Goal: Task Accomplishment & Management: Manage account settings

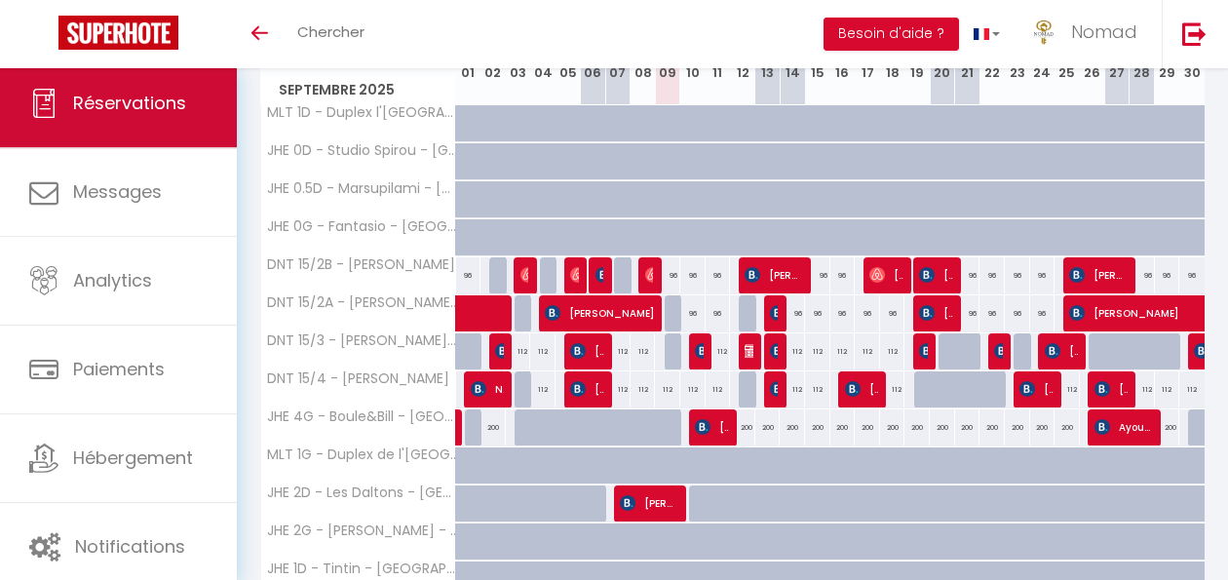
click at [137, 92] on span "Réservations" at bounding box center [129, 103] width 113 height 24
select select "not_cancelled"
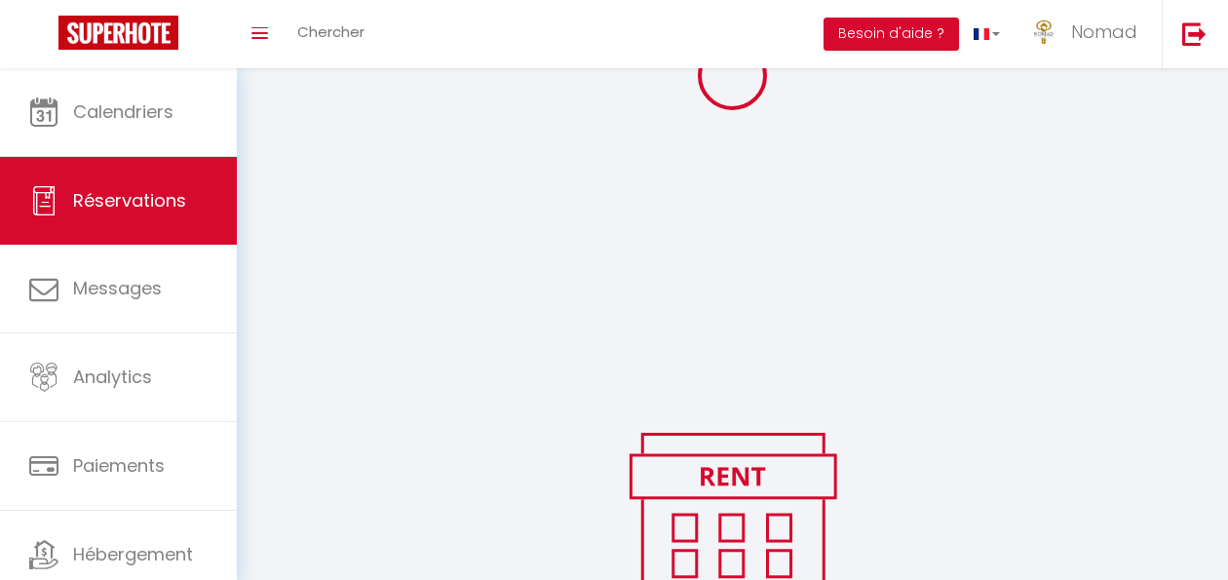
scroll to position [339, 0]
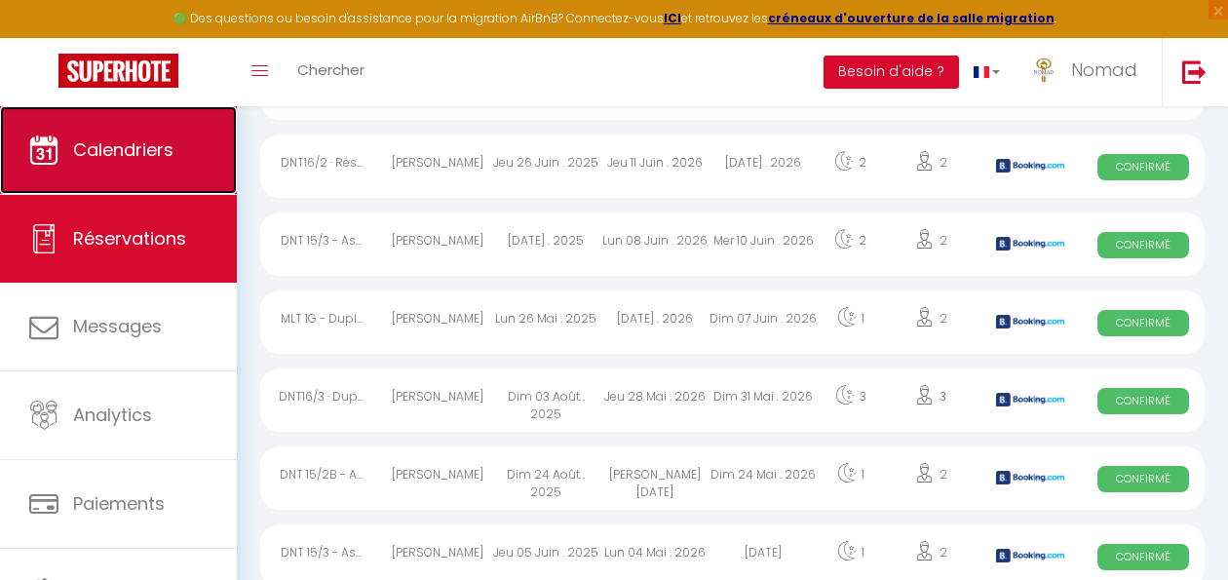
click at [147, 161] on span "Calendriers" at bounding box center [123, 149] width 100 height 24
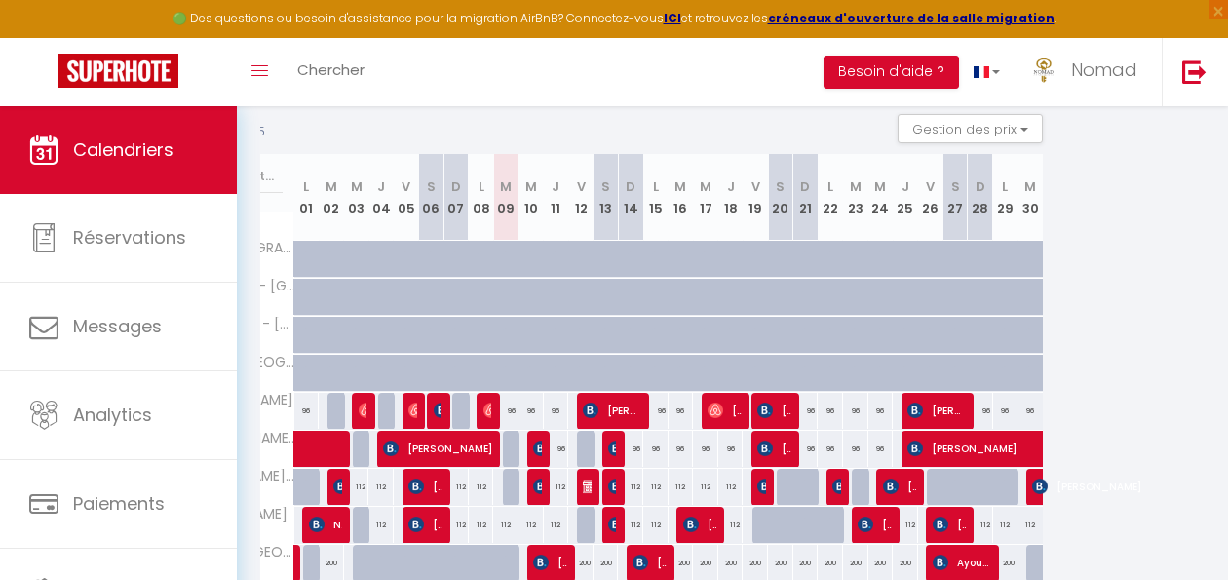
scroll to position [0, 166]
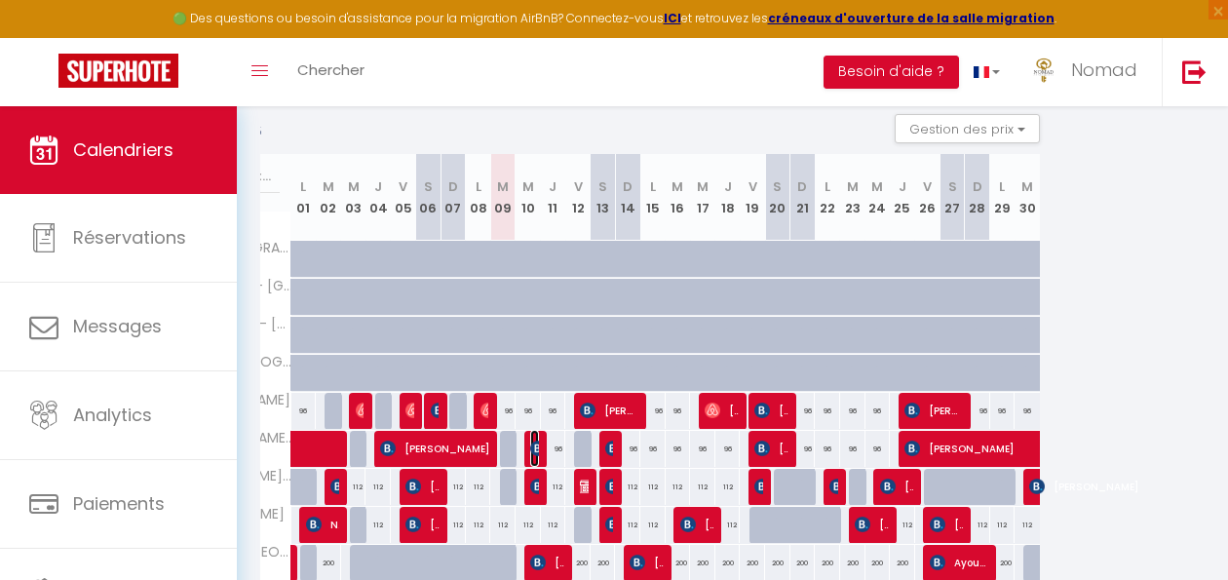
click at [534, 453] on img at bounding box center [538, 449] width 16 height 16
select select "OK"
select select "KO"
select select "0"
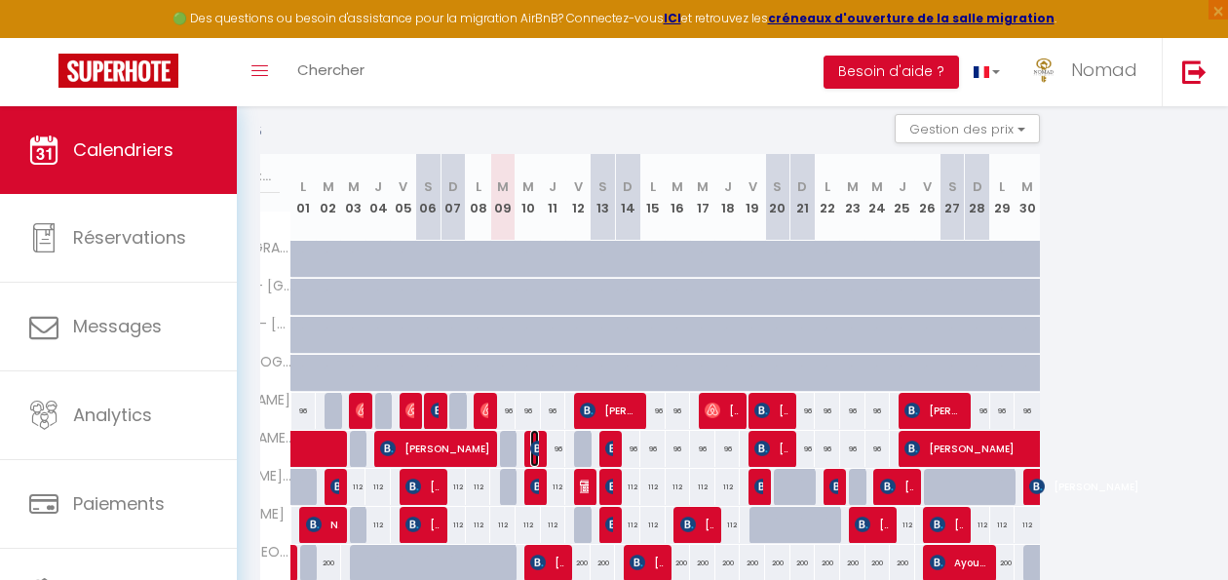
select select "1"
select select
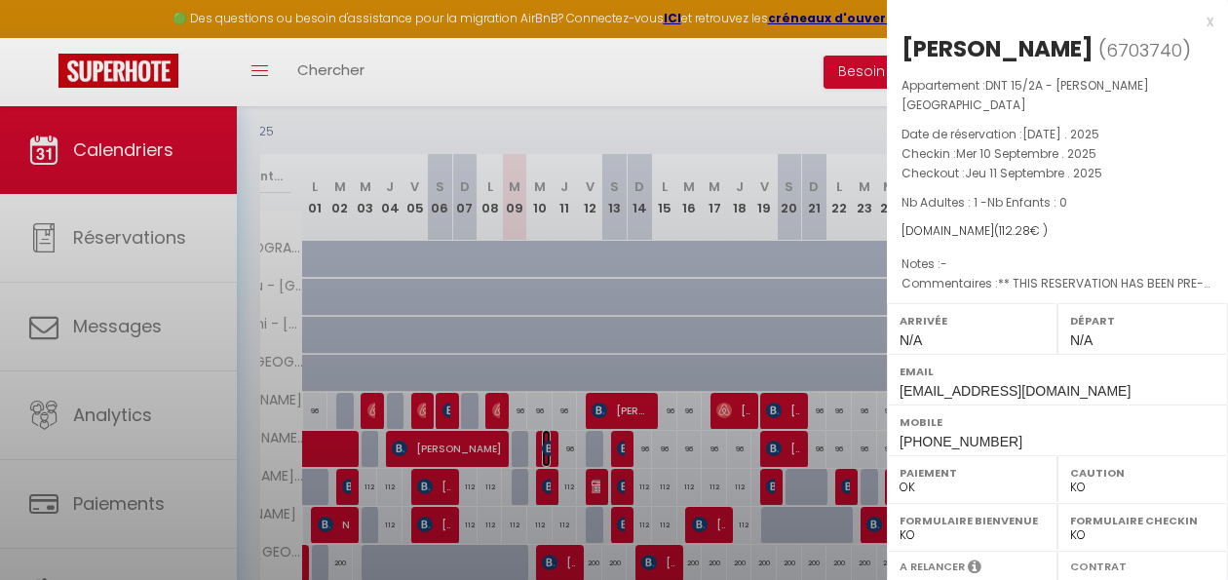
select select "21644"
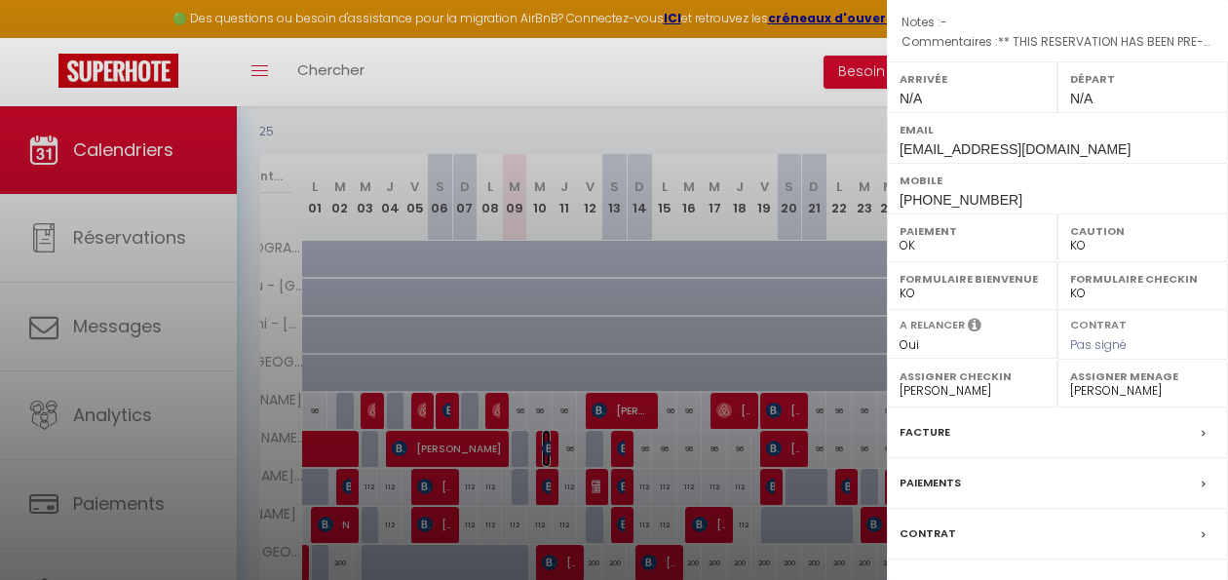
scroll to position [329, 0]
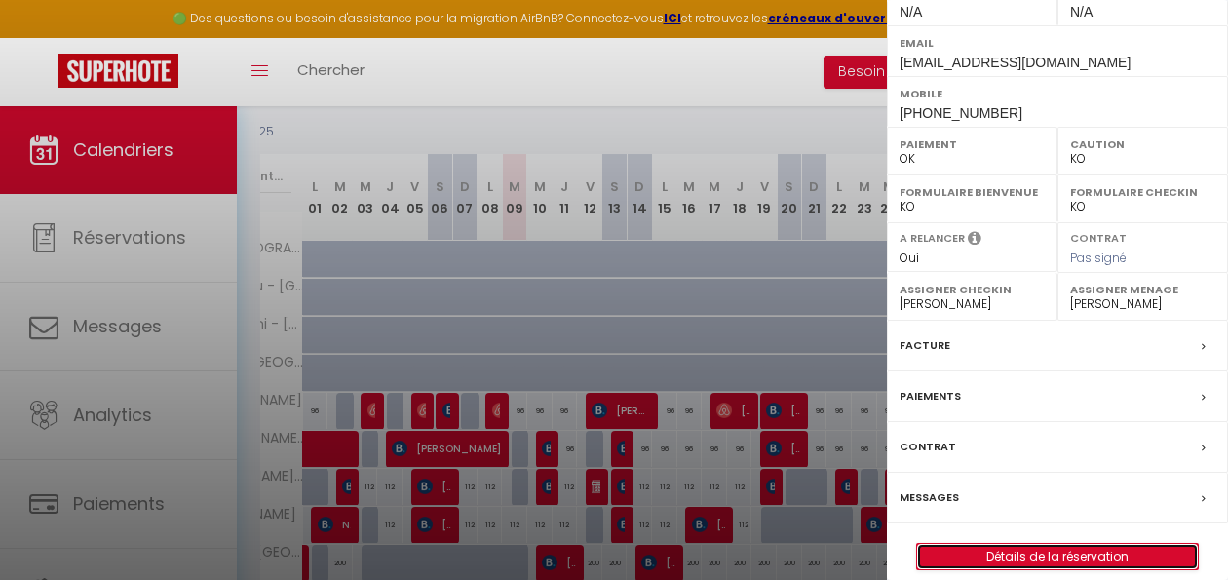
click at [996, 544] on link "Détails de la réservation" at bounding box center [1057, 556] width 281 height 25
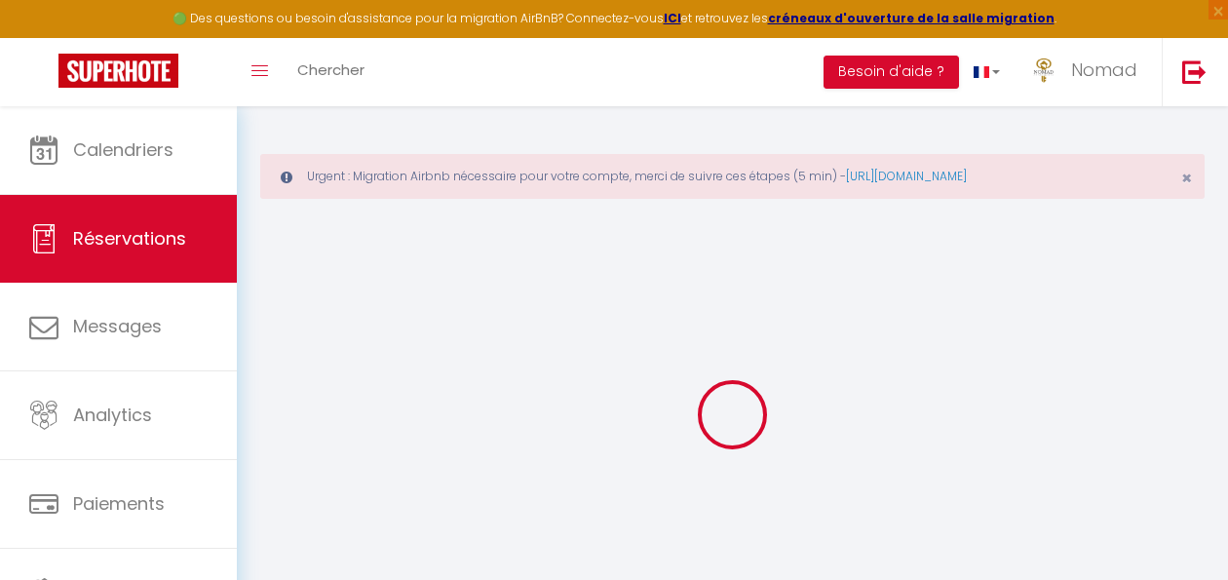
select select
checkbox input "false"
select select
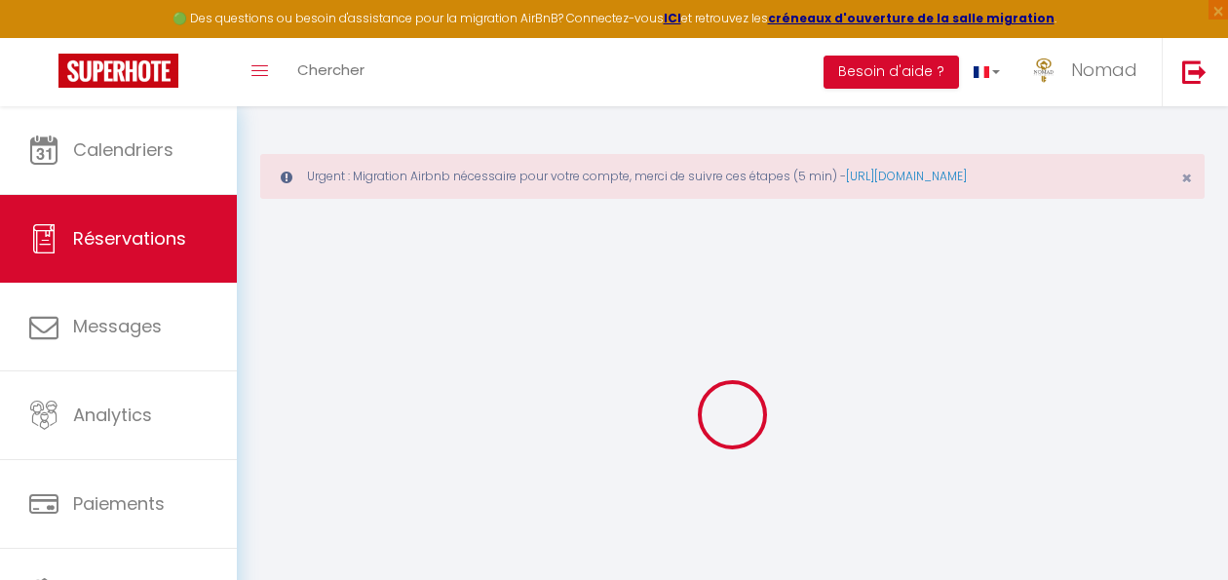
checkbox input "false"
select select
checkbox input "false"
type Comments0 "** THIS RESERVATION HAS BEEN PRE-PAID ** BOOKING NOTE : Payment charge is EUR 1…"
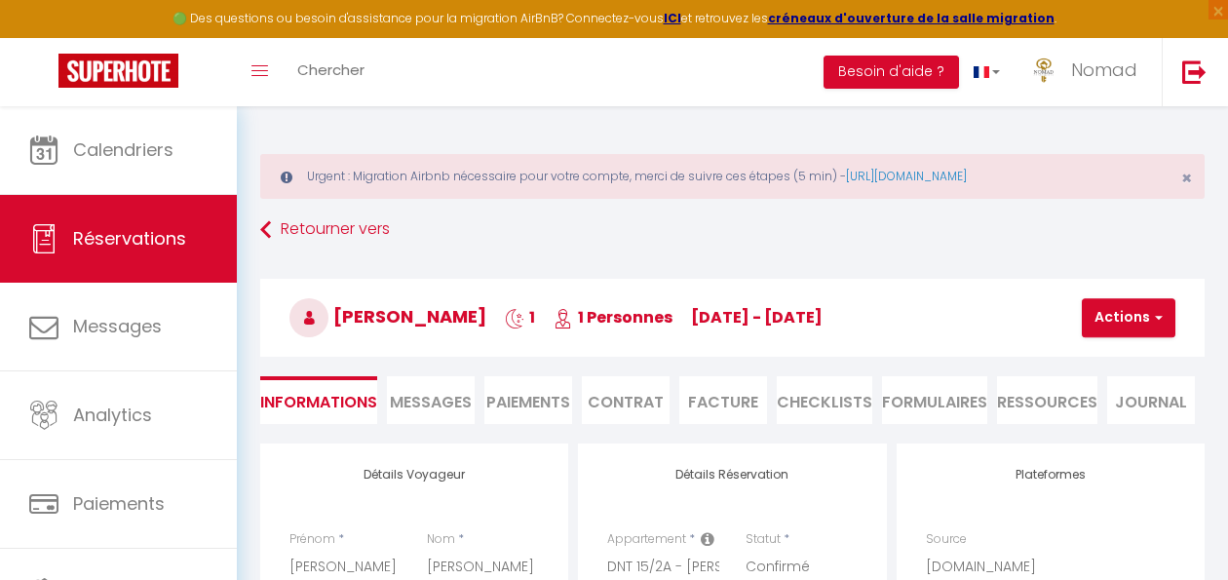
type input "9.68"
select select
checkbox input "false"
select select
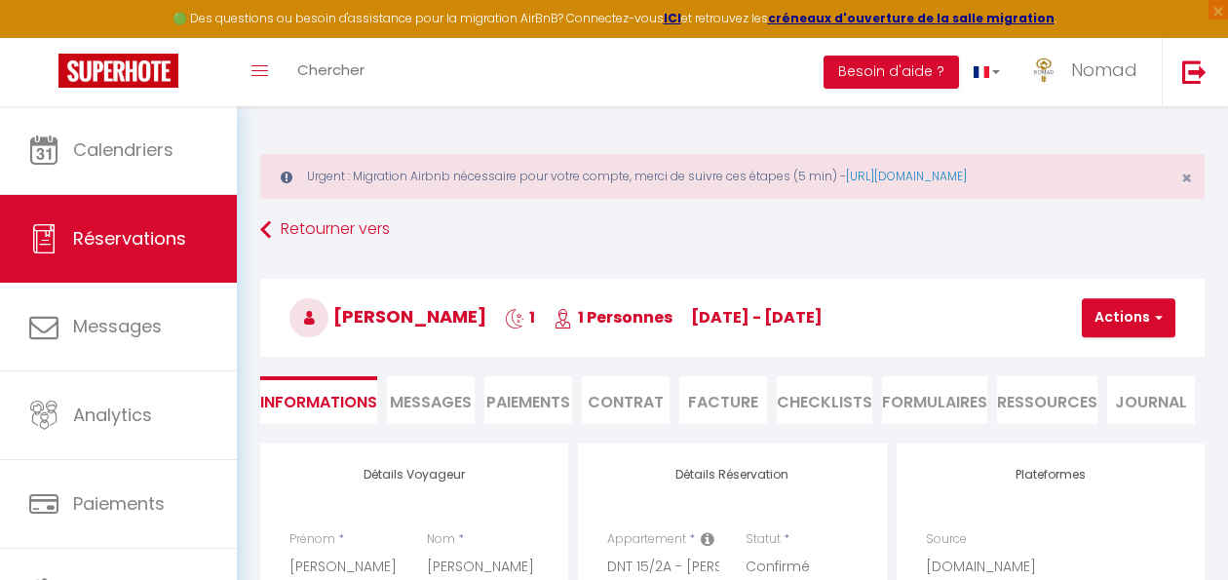
select select
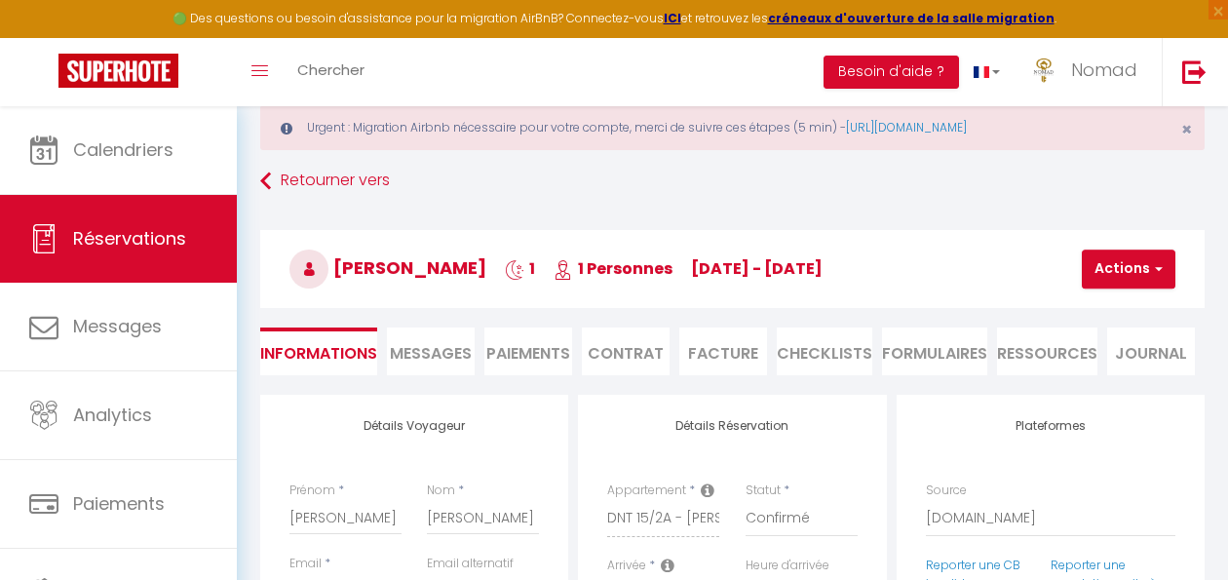
scroll to position [71, 0]
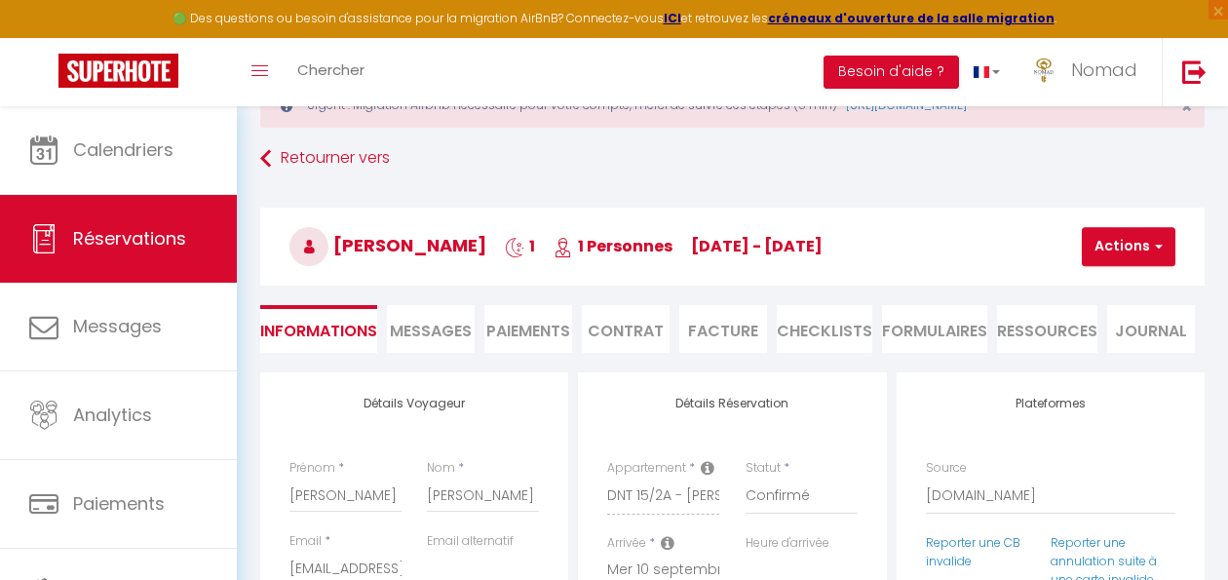
drag, startPoint x: 289, startPoint y: 492, endPoint x: 357, endPoint y: 496, distance: 68.4
click at [353, 496] on div "Prénom * [PERSON_NAME]" at bounding box center [345, 495] width 137 height 73
drag, startPoint x: 365, startPoint y: 496, endPoint x: 307, endPoint y: 496, distance: 57.5
click at [295, 496] on input "[PERSON_NAME]" at bounding box center [346, 495] width 112 height 35
click at [291, 494] on div "Prénom * [PERSON_NAME]" at bounding box center [345, 495] width 137 height 73
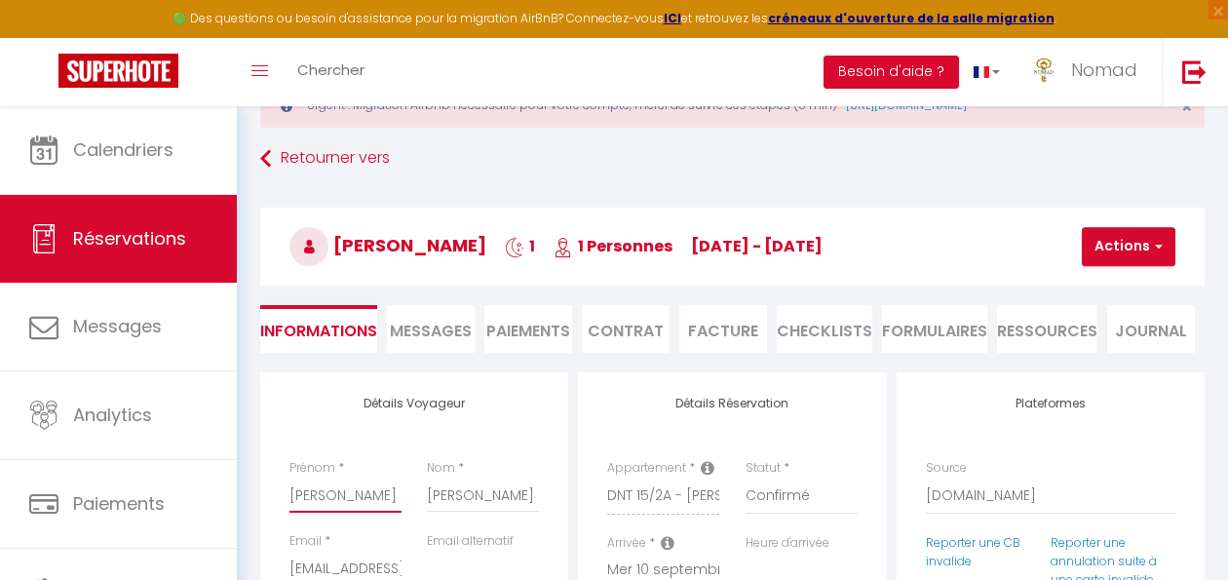
drag, startPoint x: 292, startPoint y: 494, endPoint x: 356, endPoint y: 495, distance: 64.4
click at [356, 495] on input "[PERSON_NAME]" at bounding box center [346, 495] width 112 height 35
drag, startPoint x: 484, startPoint y: 493, endPoint x: 430, endPoint y: 493, distance: 53.6
click at [422, 492] on div "Nom * [PERSON_NAME]" at bounding box center [482, 495] width 137 height 73
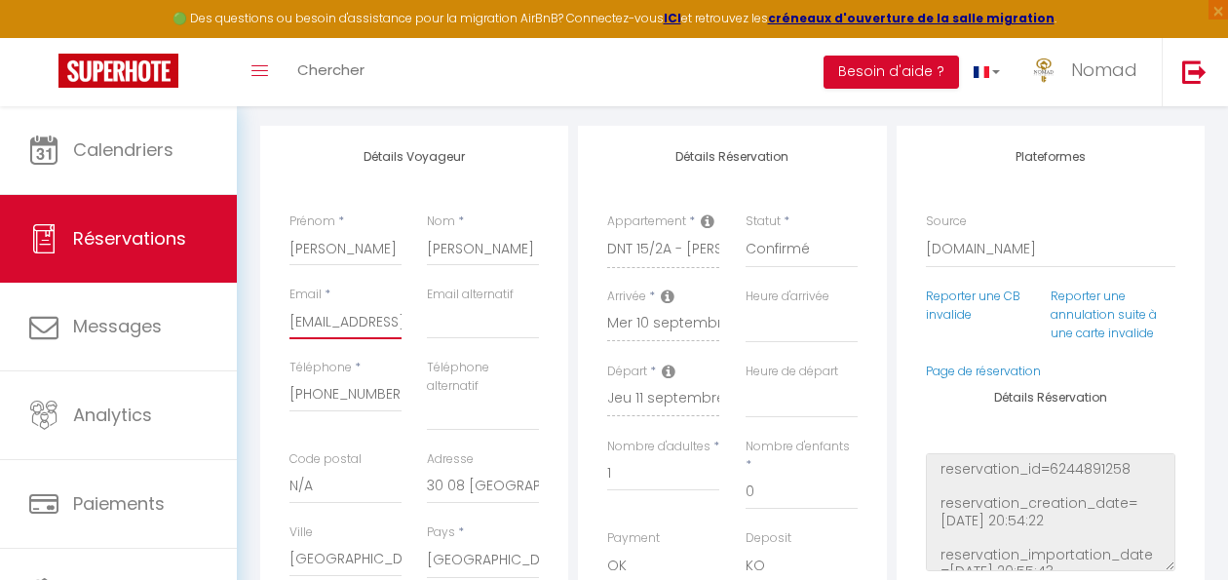
scroll to position [0, 131]
drag, startPoint x: 289, startPoint y: 321, endPoint x: 385, endPoint y: 320, distance: 96.5
click at [455, 328] on div "Email * [EMAIL_ADDRESS][DOMAIN_NAME] Email alternatif" at bounding box center [415, 322] width 276 height 73
drag, startPoint x: 287, startPoint y: 388, endPoint x: 392, endPoint y: 399, distance: 105.8
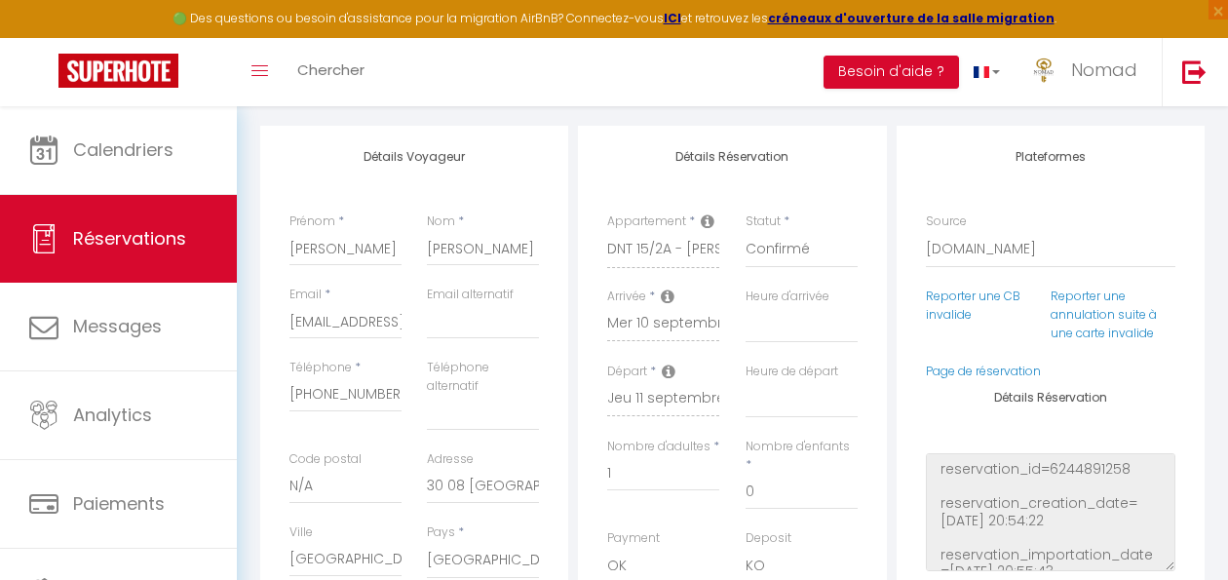
click at [389, 400] on div "Téléphone * [PHONE_NUMBER]" at bounding box center [345, 405] width 137 height 92
drag, startPoint x: 401, startPoint y: 398, endPoint x: 266, endPoint y: 391, distance: 134.7
click at [266, 391] on div "Détails Voyageur Prénom * [PERSON_NAME] * [PERSON_NAME] Email * [EMAIL_ADDRESS]…" at bounding box center [414, 484] width 308 height 716
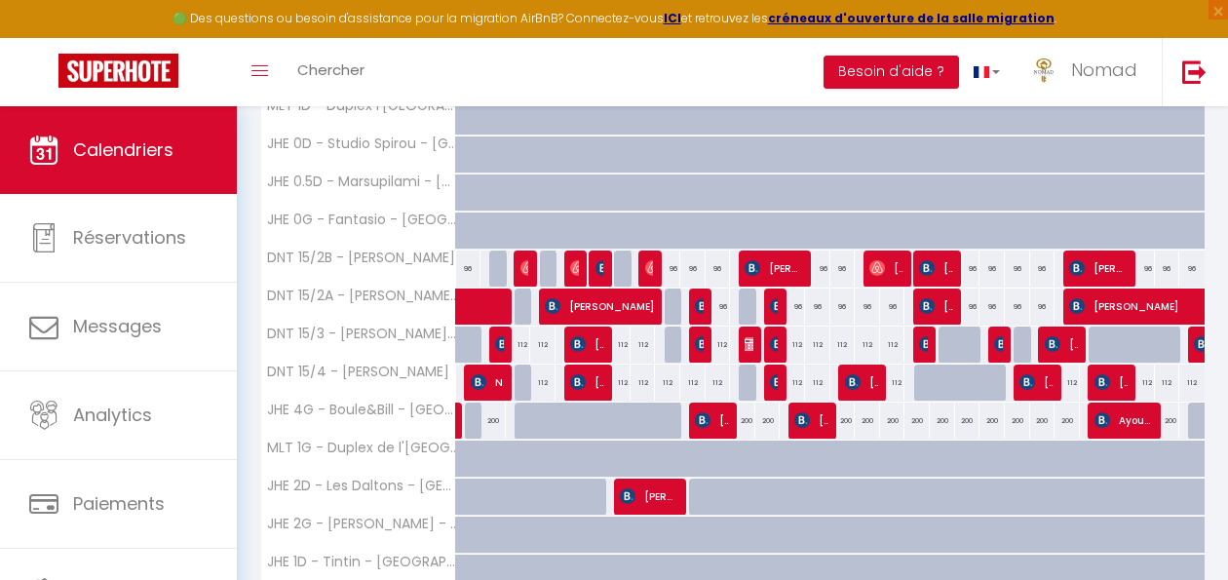
scroll to position [433, 0]
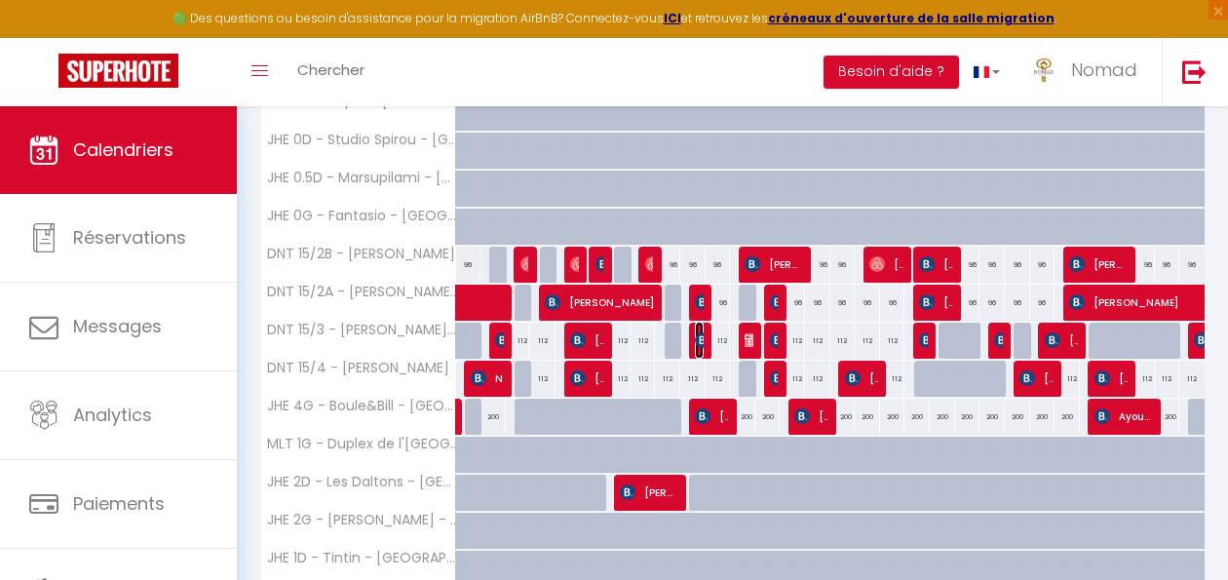
click at [700, 343] on img at bounding box center [703, 340] width 16 height 16
select select "OK"
select select "KO"
select select "1"
select select "0"
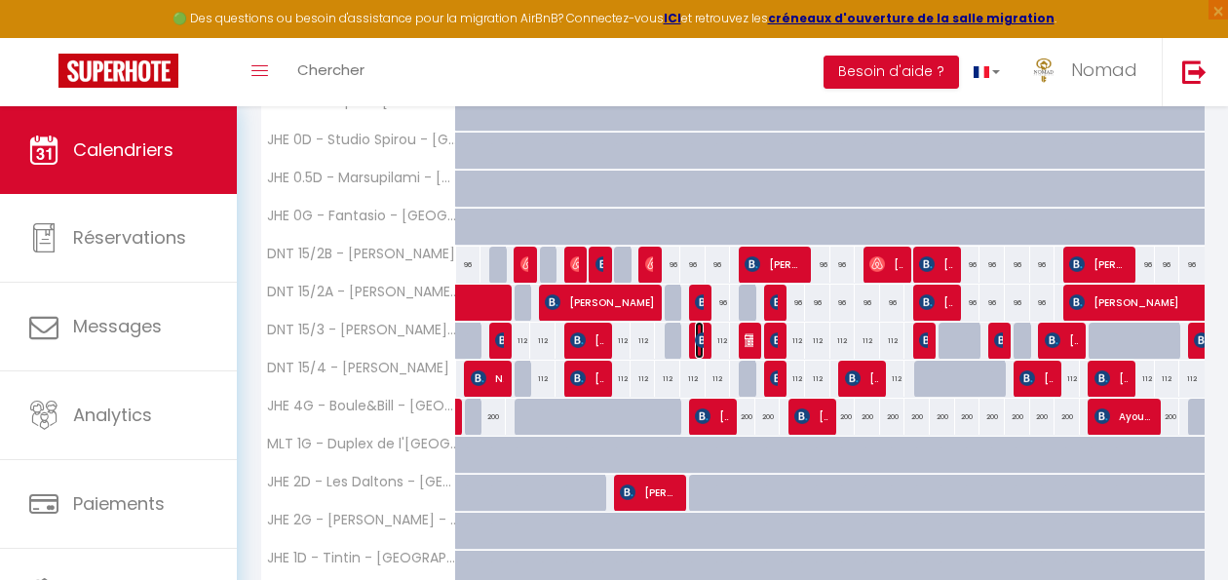
select select "1"
select select
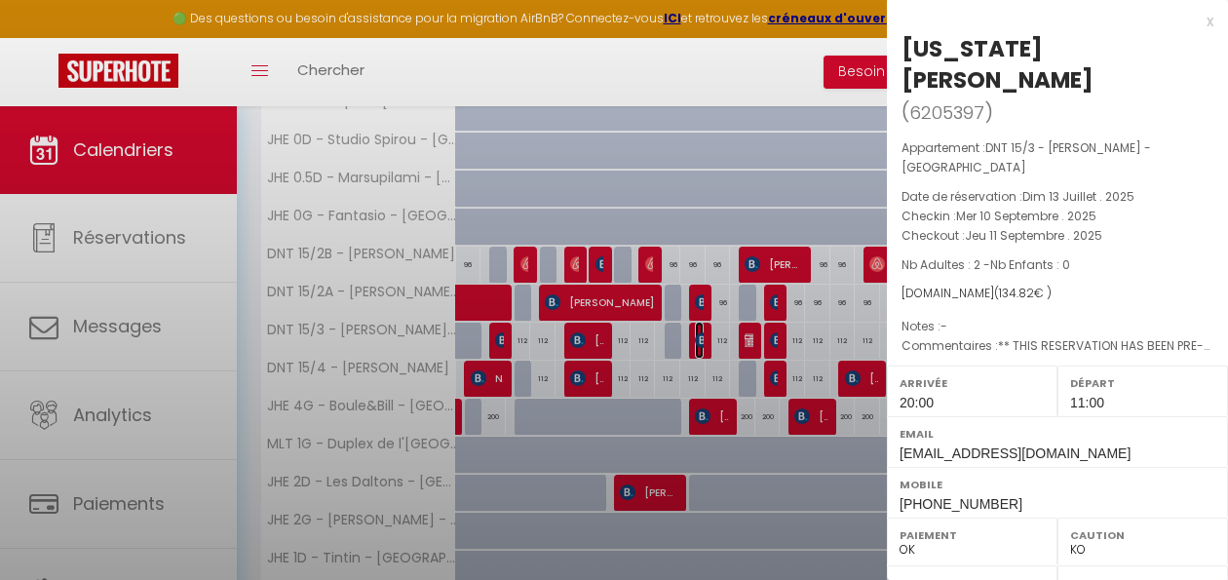
select select "21644"
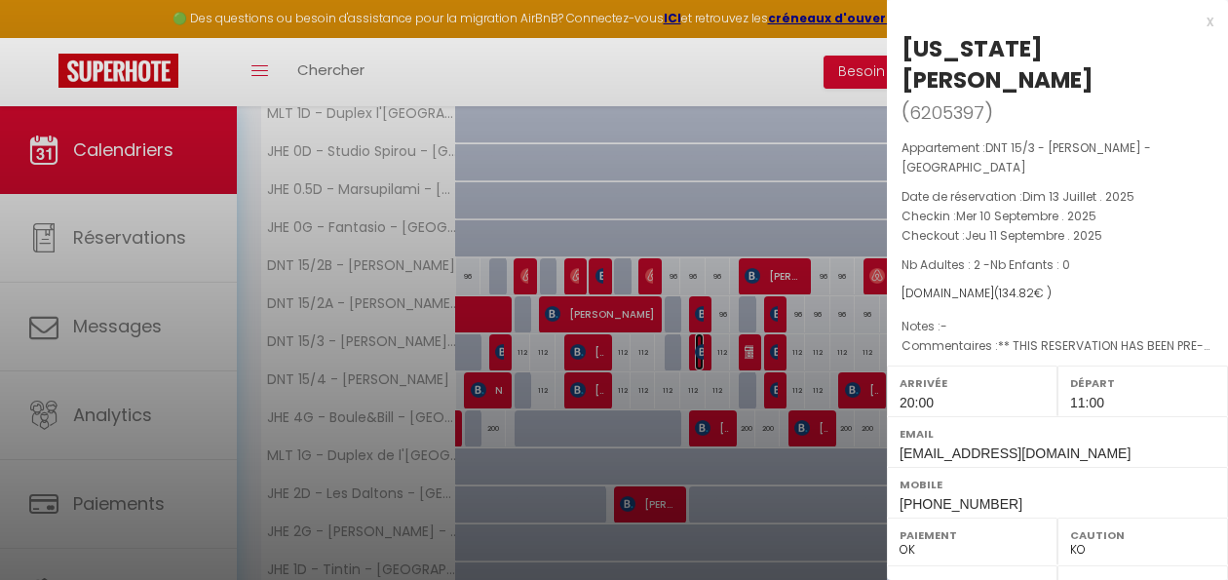
scroll to position [455, 0]
